Goal: Task Accomplishment & Management: Use online tool/utility

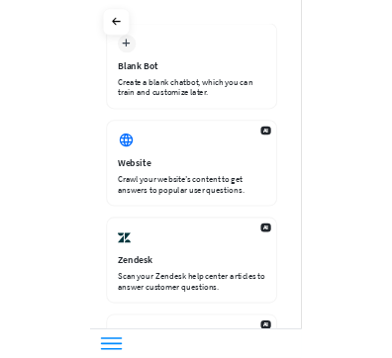
scroll to position [198, 0]
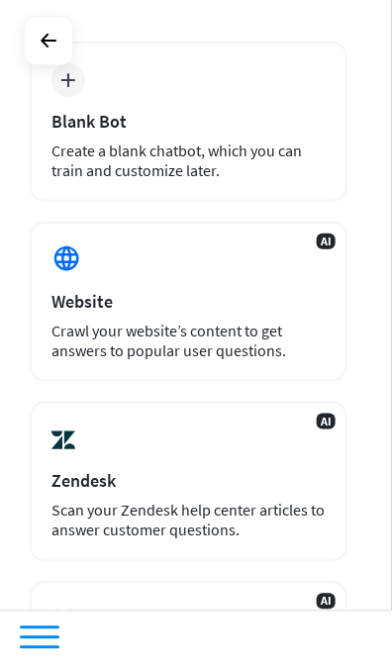
click at [307, 290] on div "Website" at bounding box center [188, 301] width 274 height 23
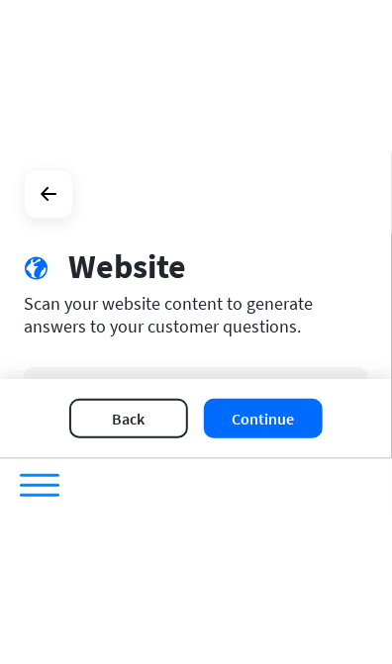
scroll to position [131, 0]
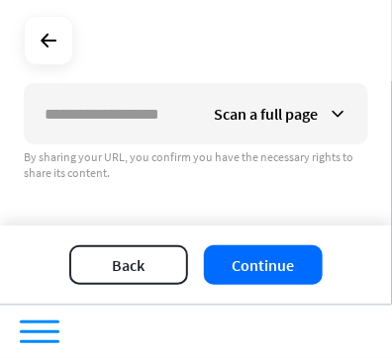
click at [344, 107] on icon at bounding box center [338, 114] width 20 height 20
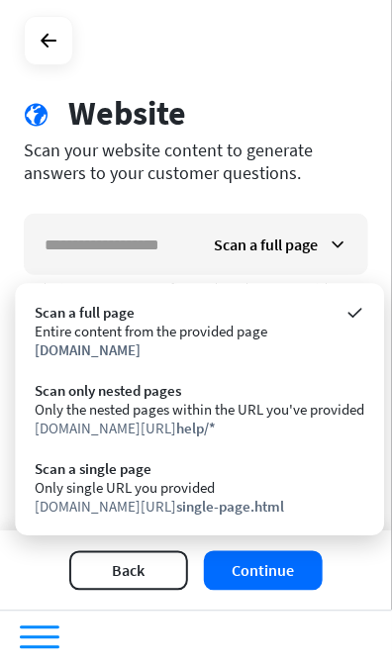
scroll to position [0, 0]
click at [317, 344] on div "[DOMAIN_NAME]" at bounding box center [199, 349] width 329 height 19
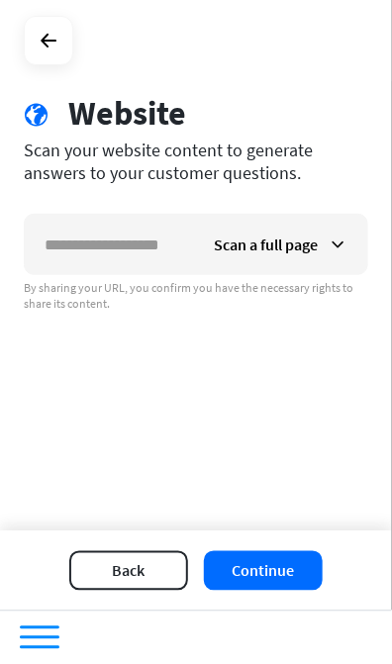
click at [287, 567] on button "Continue" at bounding box center [263, 571] width 119 height 40
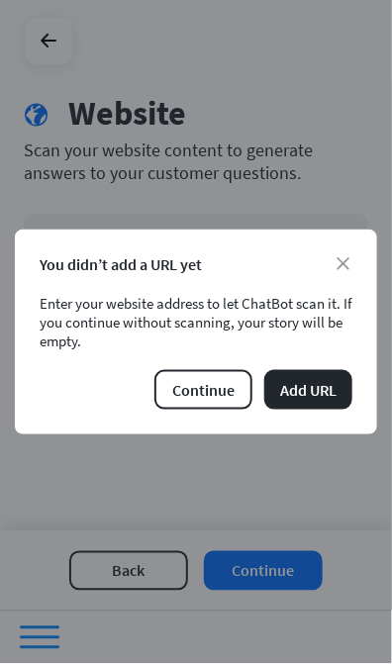
click at [320, 392] on button "Add URL" at bounding box center [308, 390] width 88 height 40
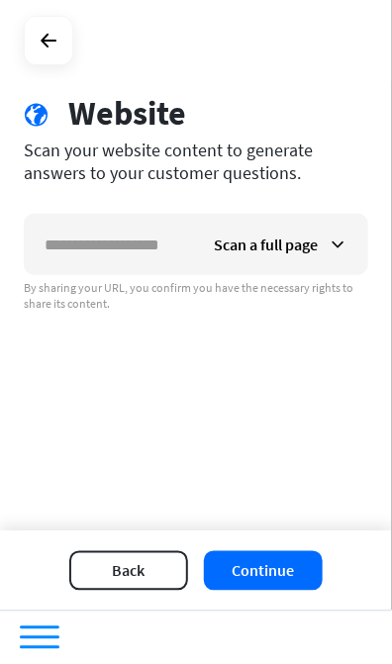
click at [267, 577] on button "Continue" at bounding box center [263, 571] width 119 height 40
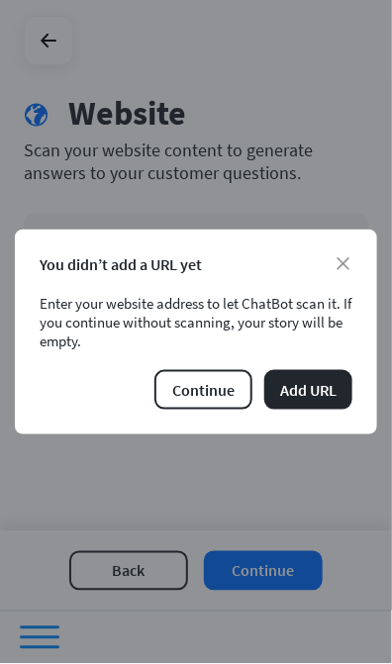
click at [205, 401] on button "Continue" at bounding box center [203, 390] width 98 height 40
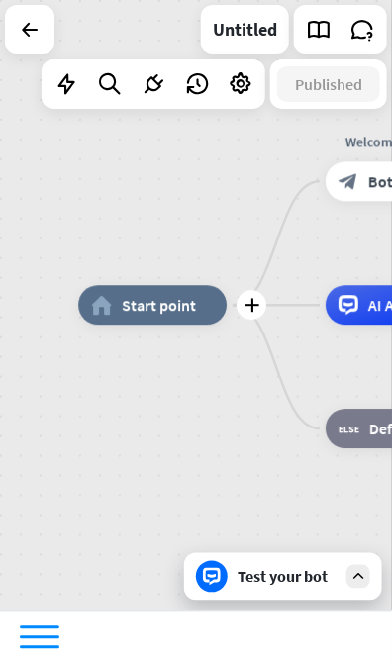
click at [242, 77] on icon at bounding box center [241, 84] width 26 height 26
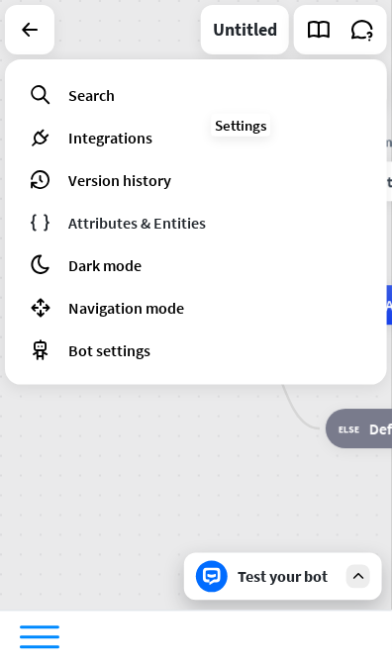
click at [240, 471] on div "plus home_2 Start point plus Welcome message block_bot_response Bot Response pl…" at bounding box center [274, 611] width 392 height 610
